Goal: Task Accomplishment & Management: Manage account settings

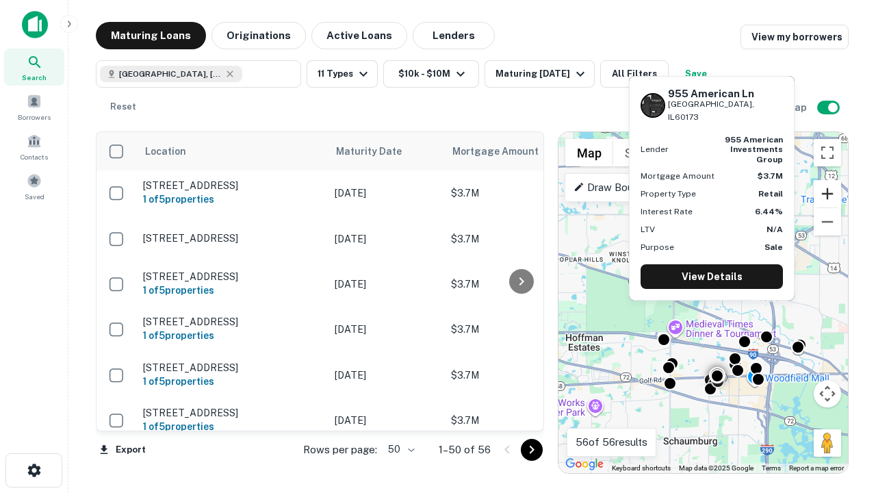
click at [828, 194] on button "Zoom in" at bounding box center [827, 193] width 27 height 27
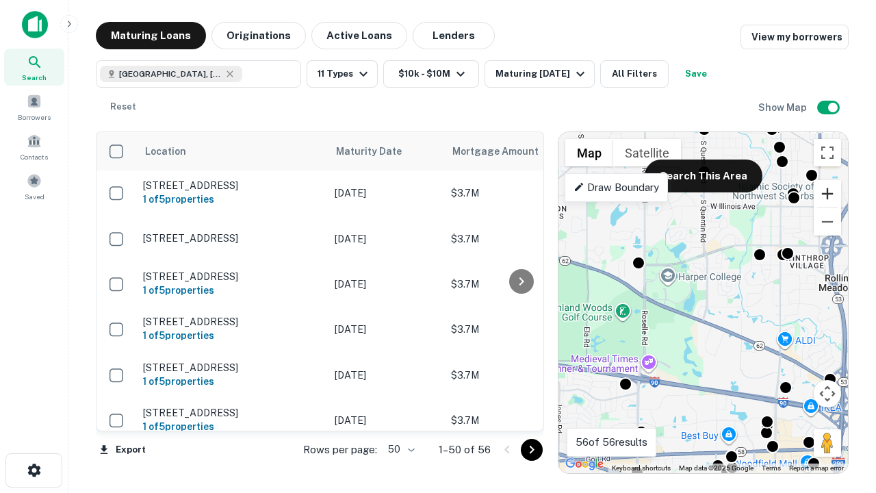
click at [828, 194] on button "Zoom in" at bounding box center [827, 193] width 27 height 27
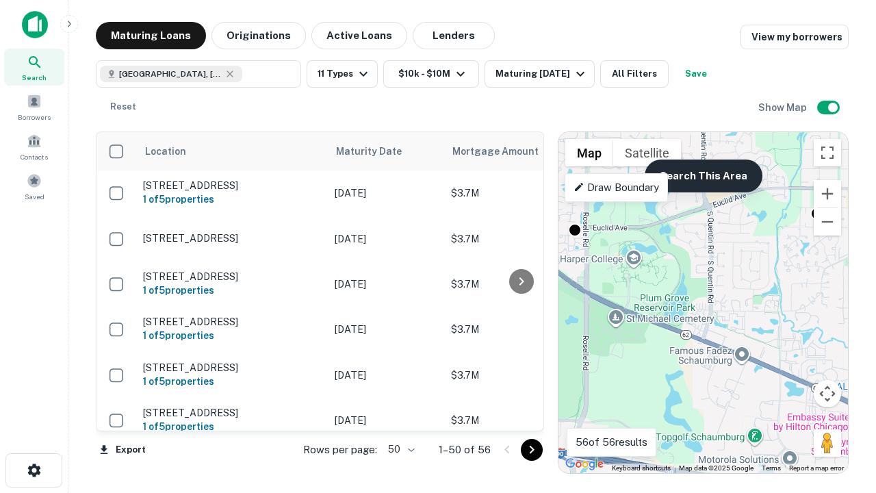
click at [703, 176] on button "Search This Area" at bounding box center [704, 175] width 118 height 33
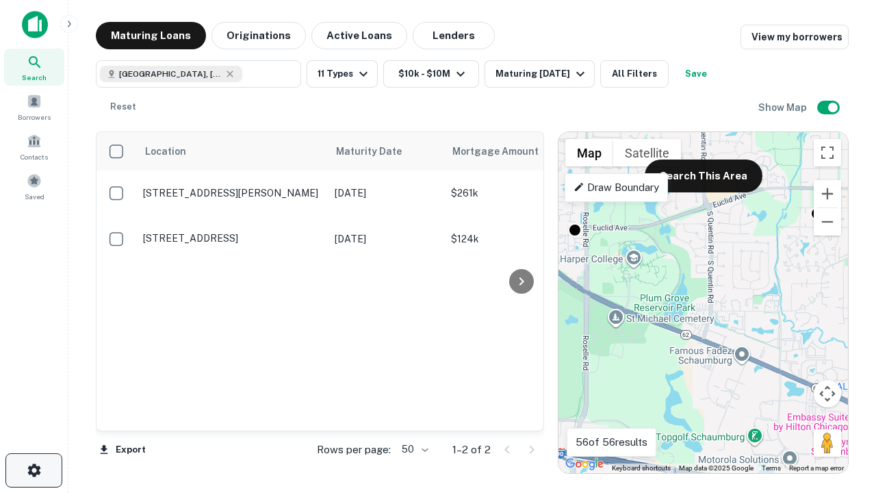
click at [34, 470] on icon "button" at bounding box center [34, 470] width 16 height 16
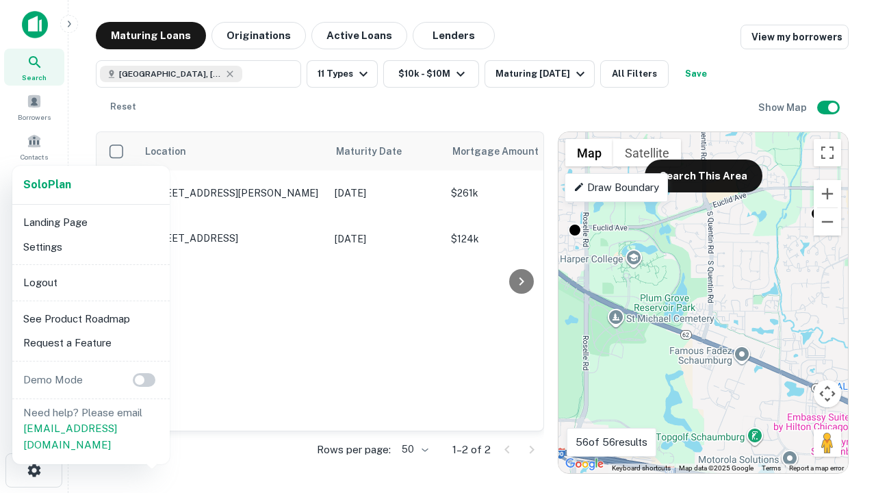
click at [90, 282] on li "Logout" at bounding box center [91, 282] width 146 height 25
